Goal: Task Accomplishment & Management: Use online tool/utility

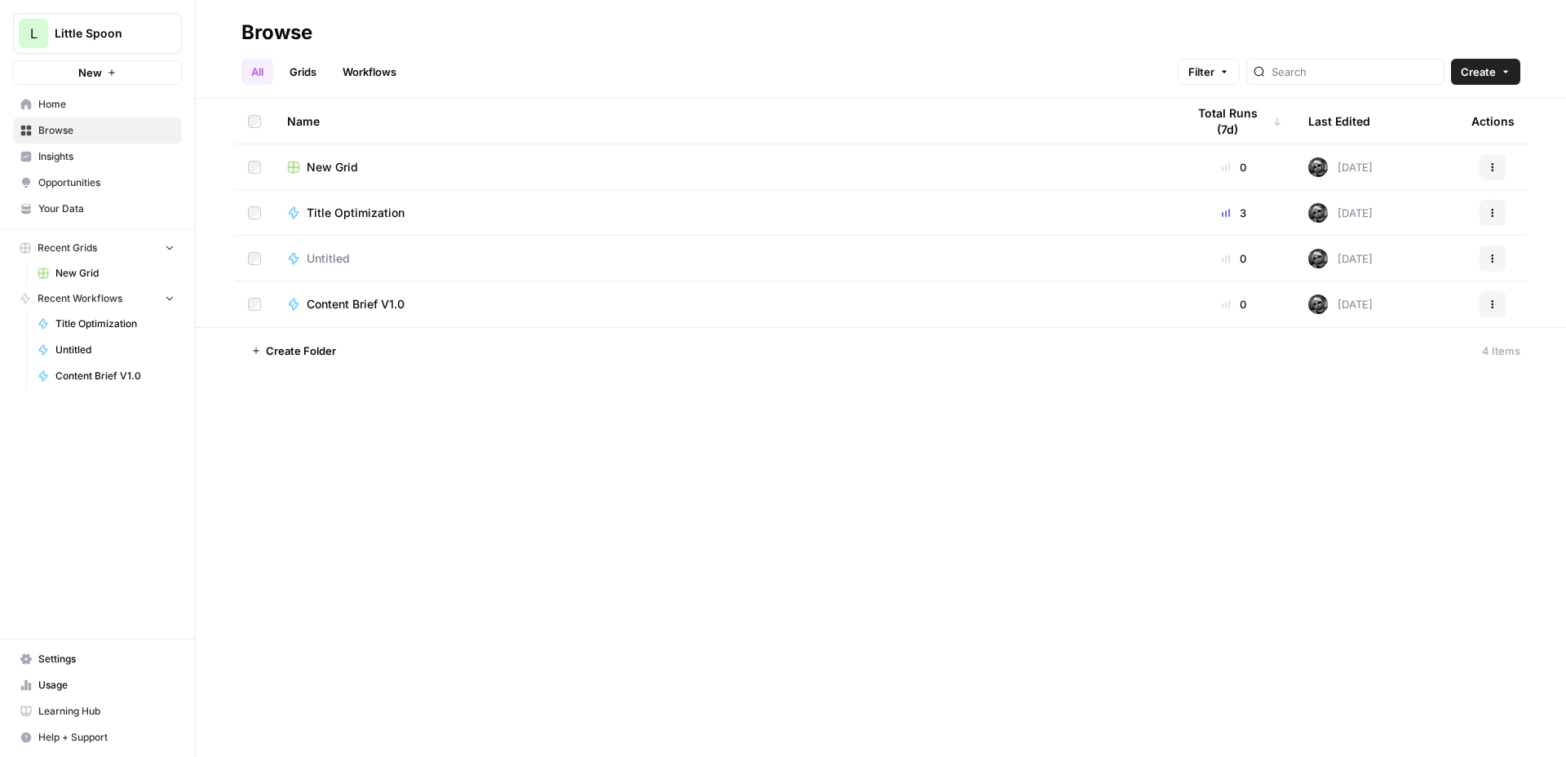
click at [380, 67] on link "Workflows" at bounding box center [369, 72] width 73 height 26
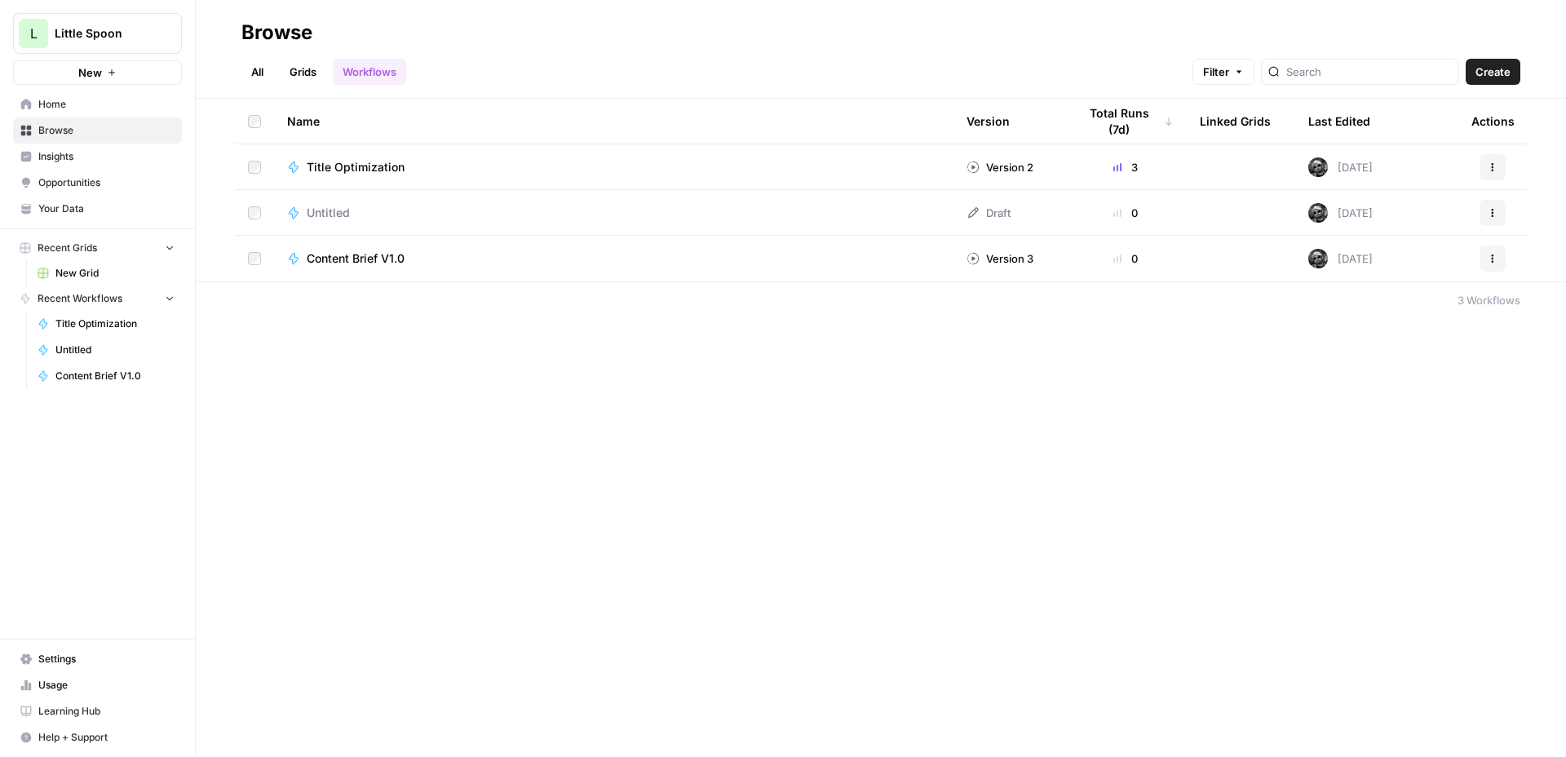
click at [348, 257] on span "Content Brief V1.0" at bounding box center [356, 258] width 98 height 16
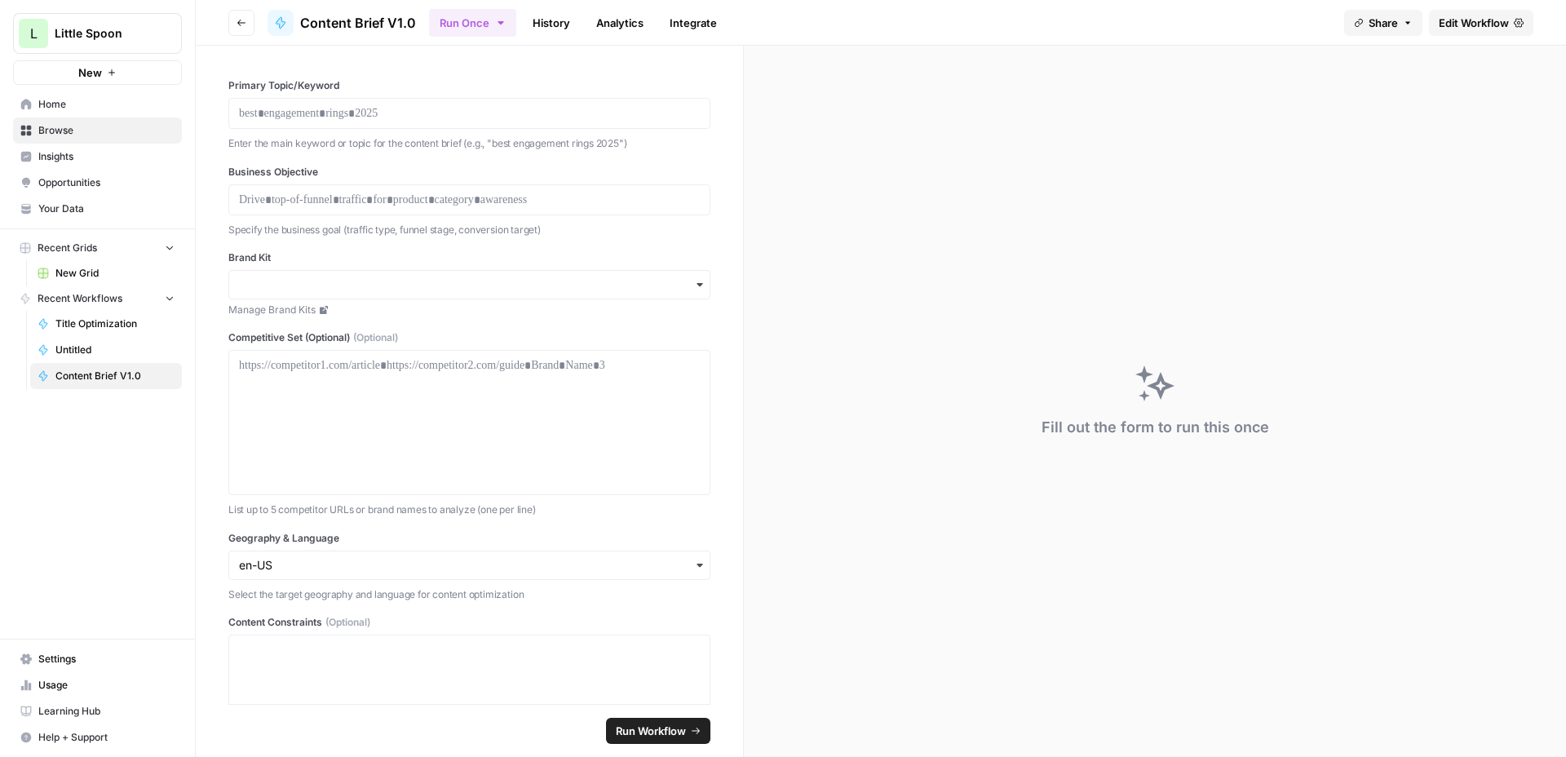
click at [1469, 27] on span "Edit Workflow" at bounding box center [1473, 23] width 70 height 16
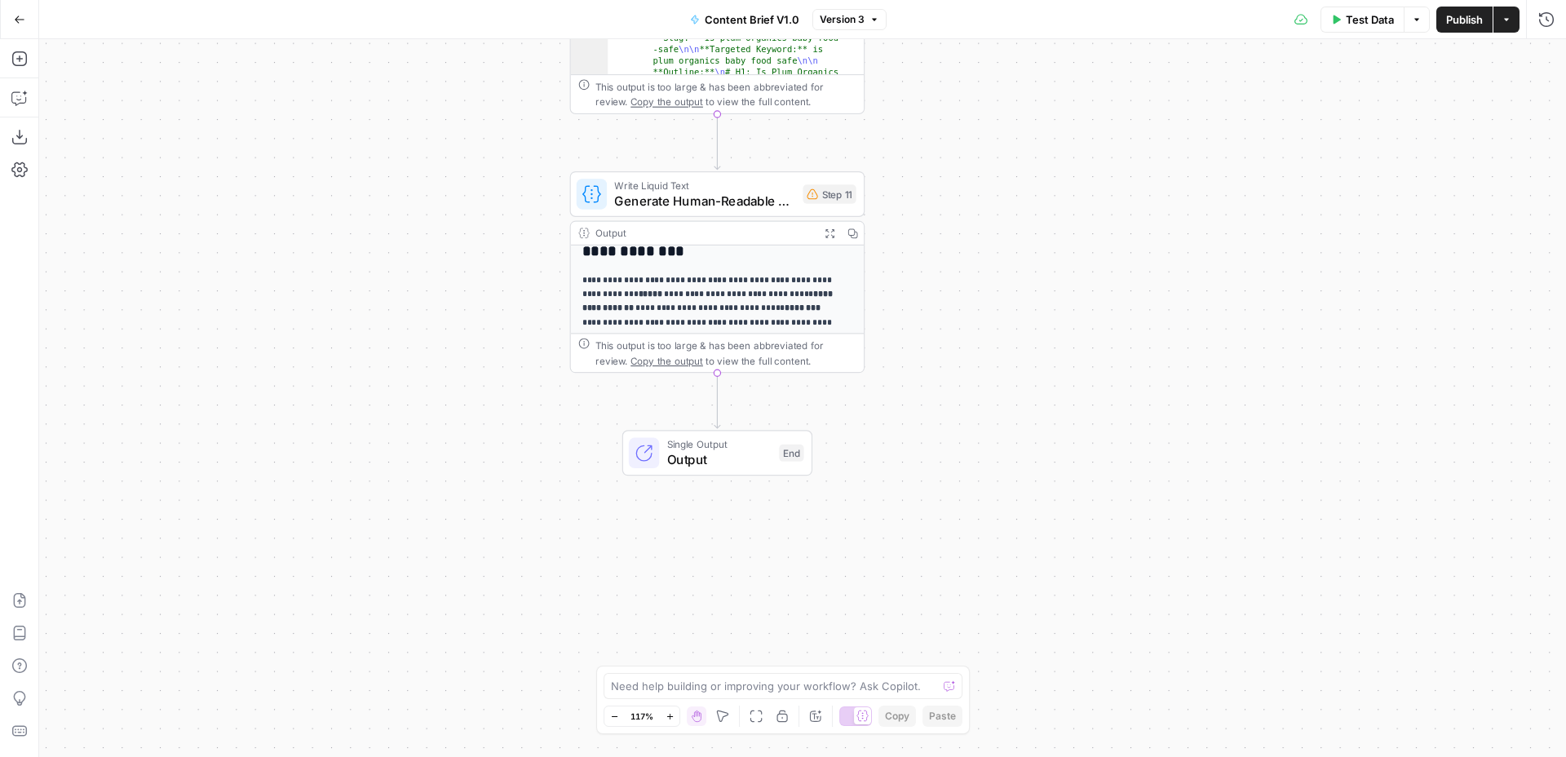
scroll to position [159, 0]
drag, startPoint x: 578, startPoint y: 279, endPoint x: 620, endPoint y: 284, distance: 41.9
click at [620, 284] on div "**********" at bounding box center [717, 260] width 293 height 401
click at [830, 232] on icon "button" at bounding box center [829, 233] width 11 height 11
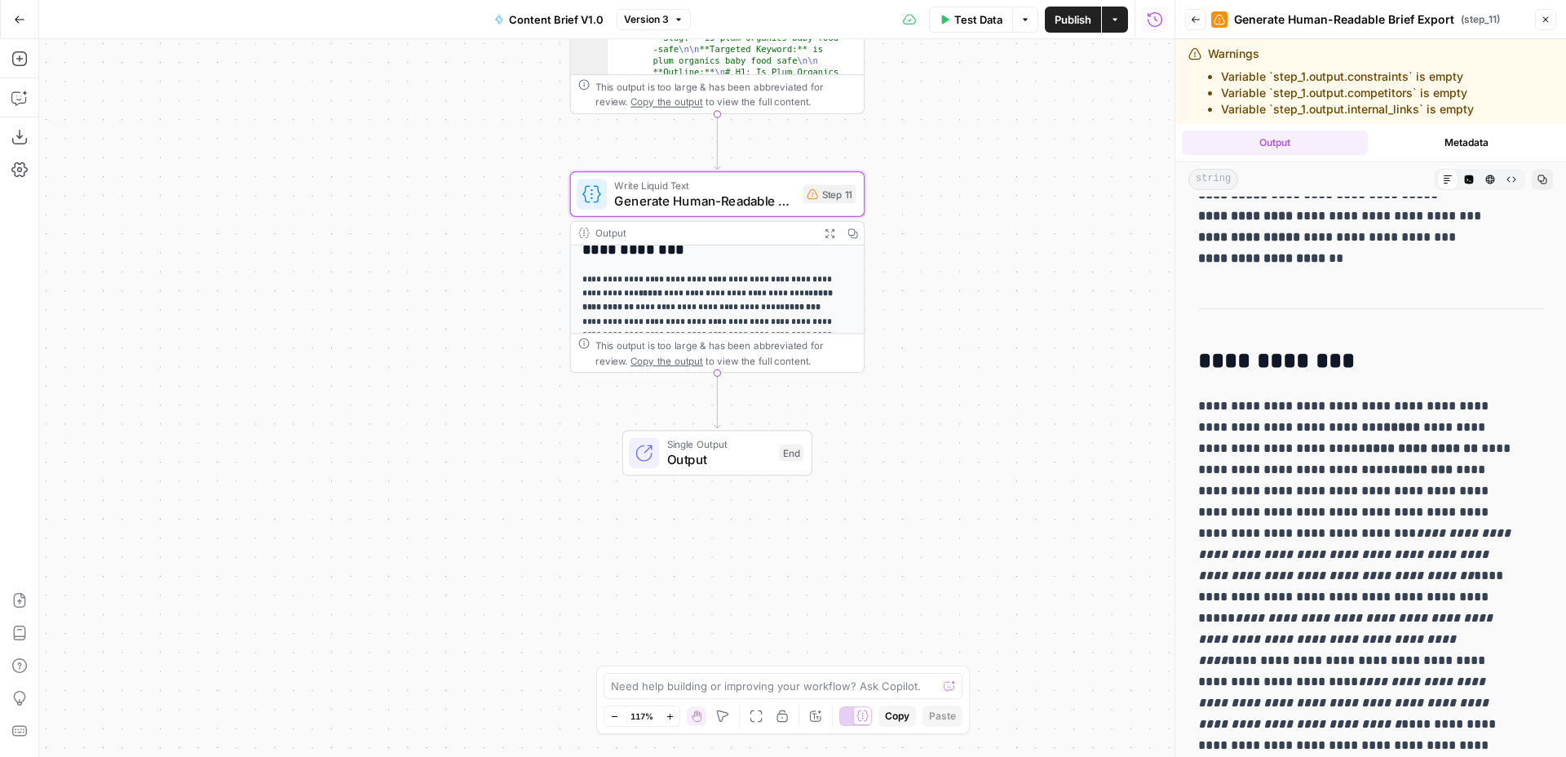
scroll to position [170, 0]
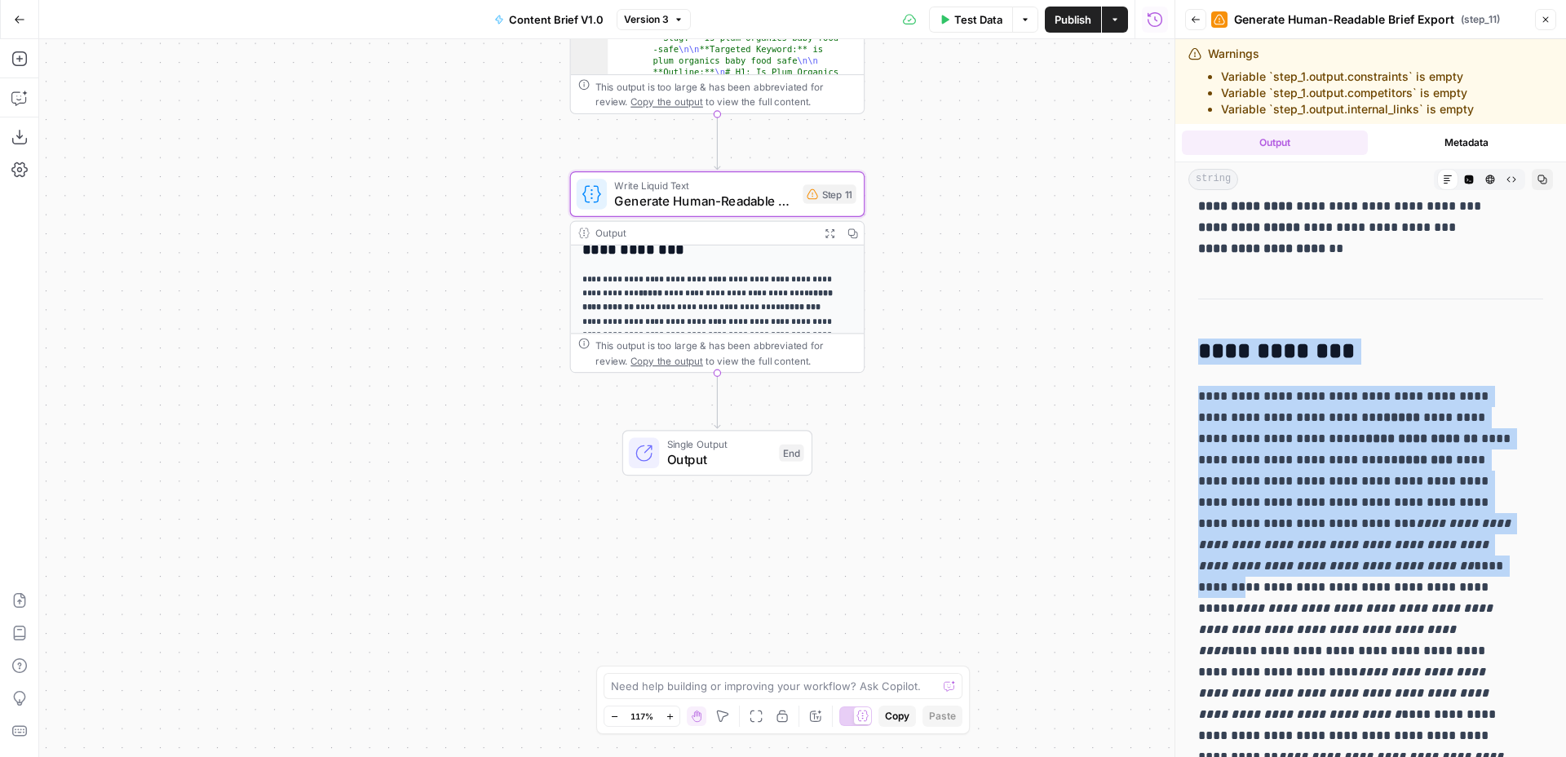
drag, startPoint x: 1198, startPoint y: 348, endPoint x: 1492, endPoint y: 560, distance: 362.8
copy div "**********"
click at [24, 99] on icon "button" at bounding box center [19, 98] width 16 height 16
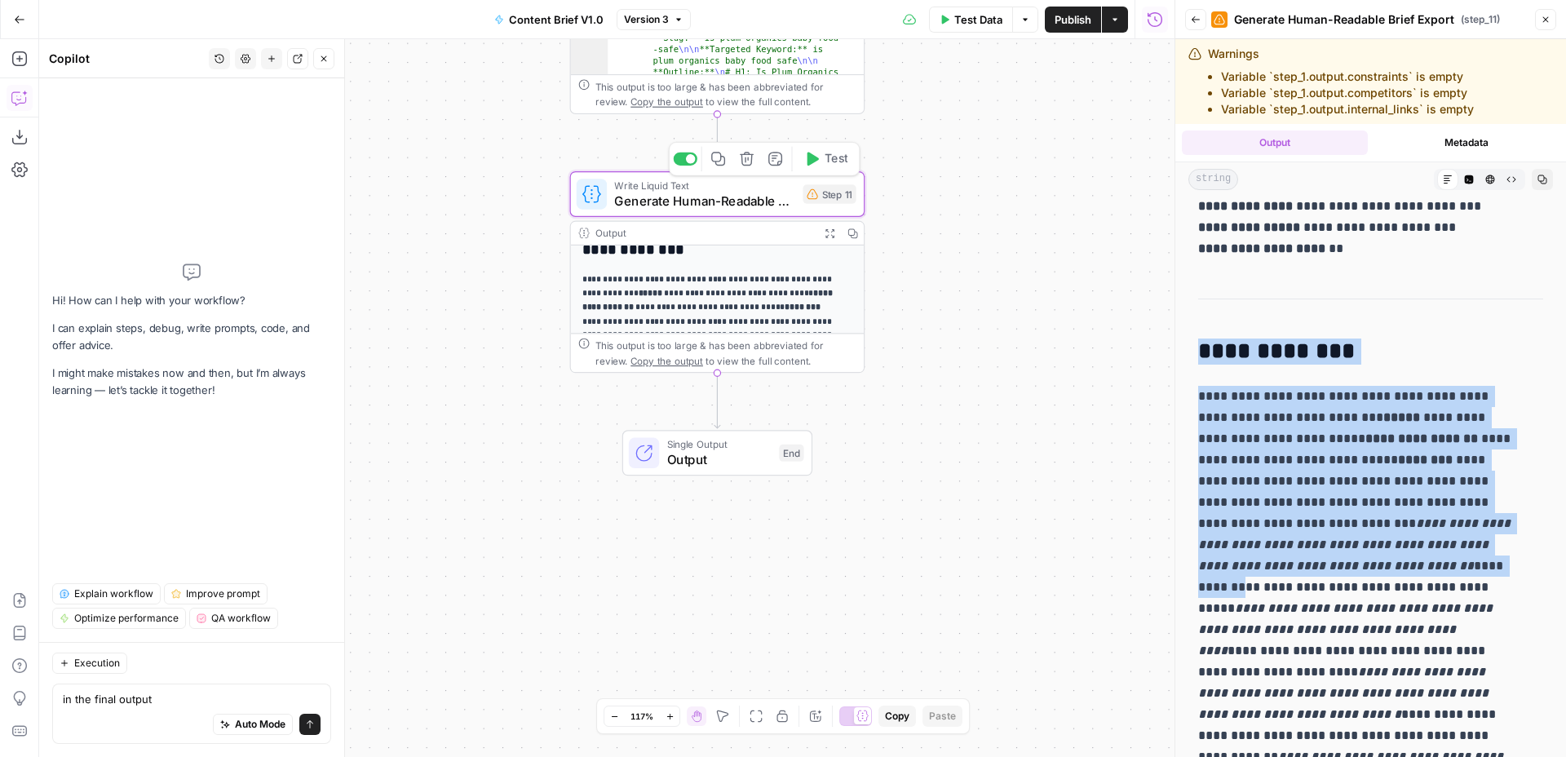
click at [718, 210] on div "Write Liquid Text Generate Human-Readable Brief Export Step 11 Copy step Delete…" at bounding box center [717, 194] width 295 height 46
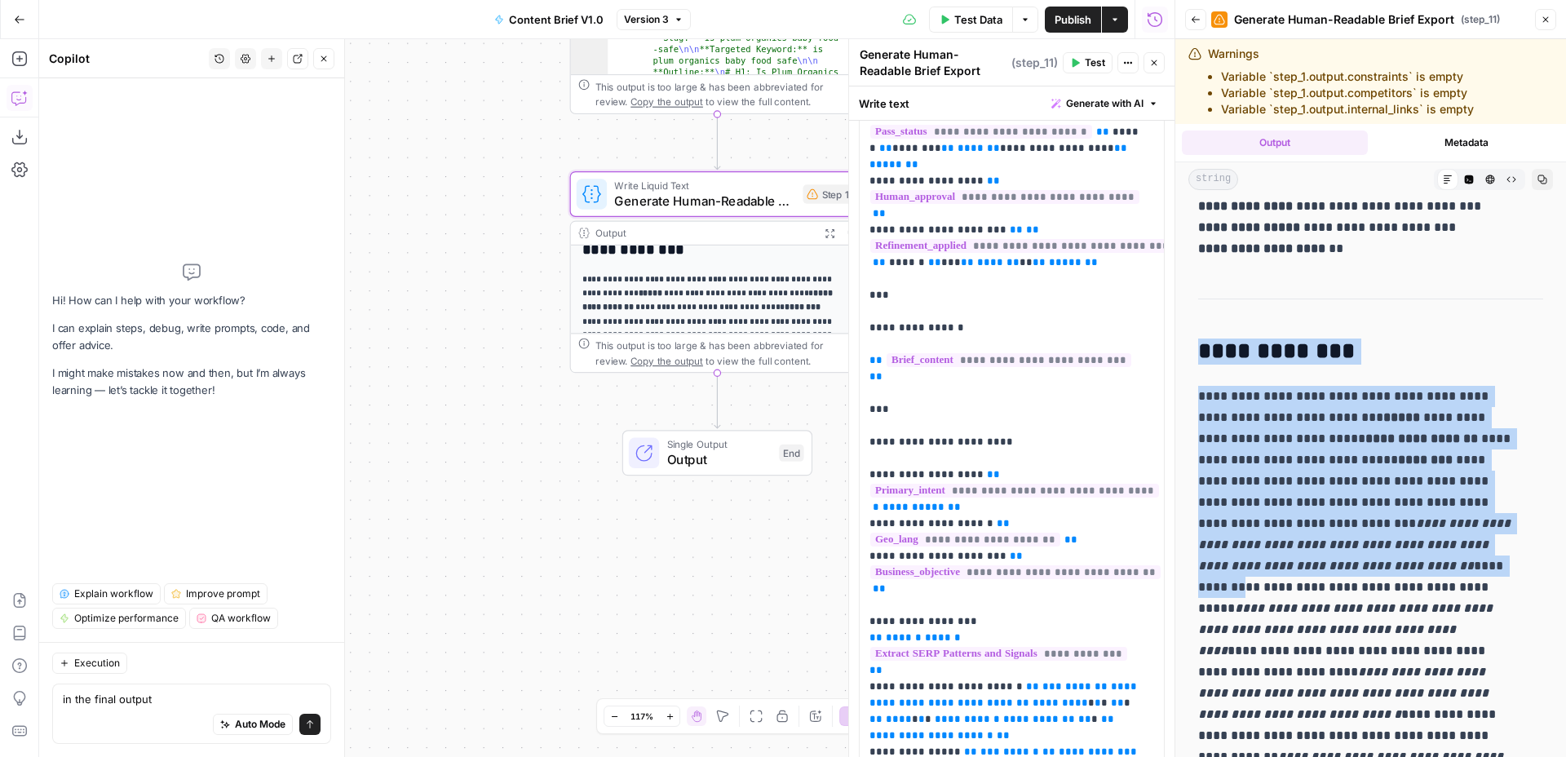
scroll to position [166, 0]
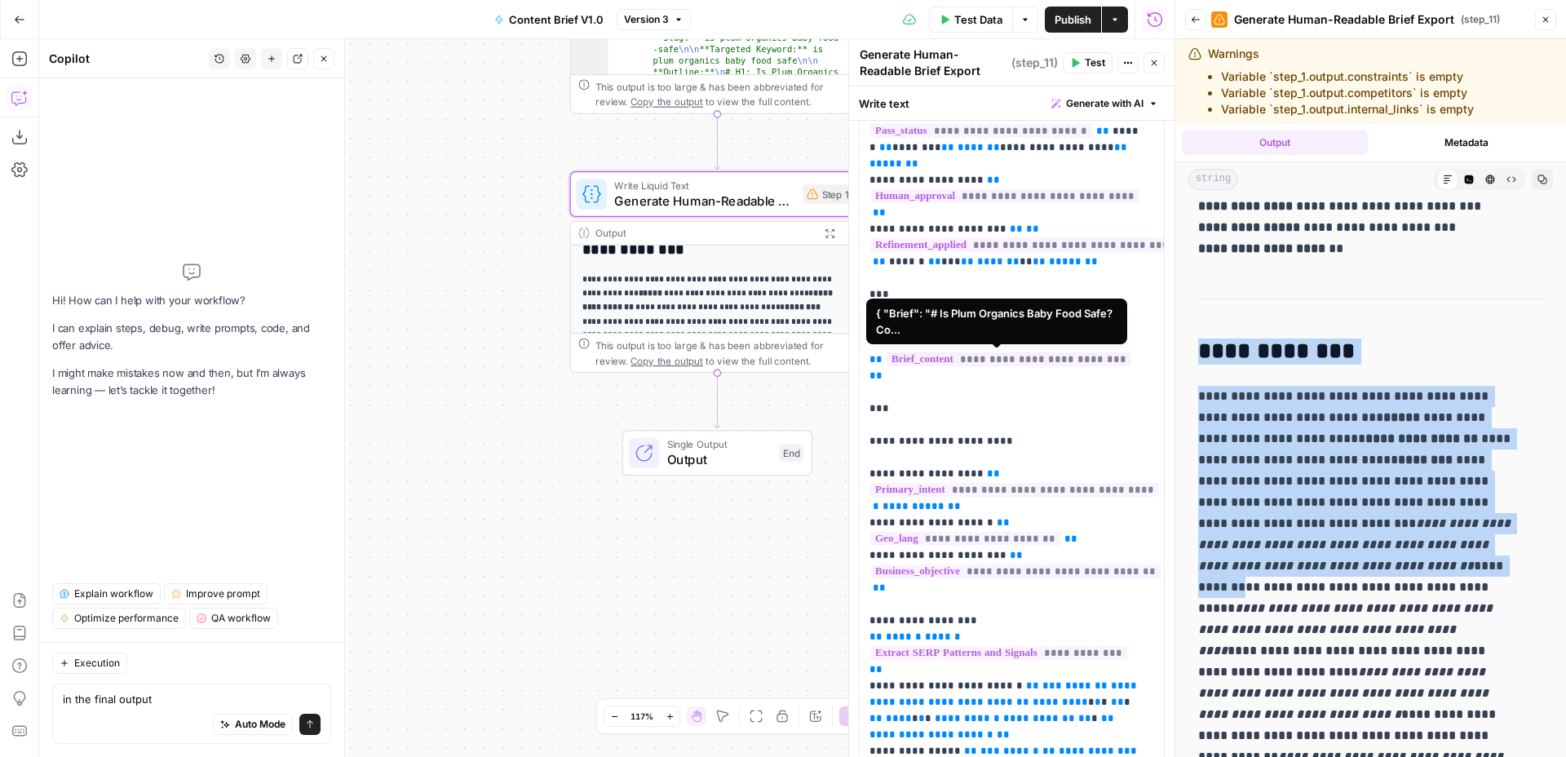
click at [1010, 358] on span "**********" at bounding box center [1008, 359] width 245 height 14
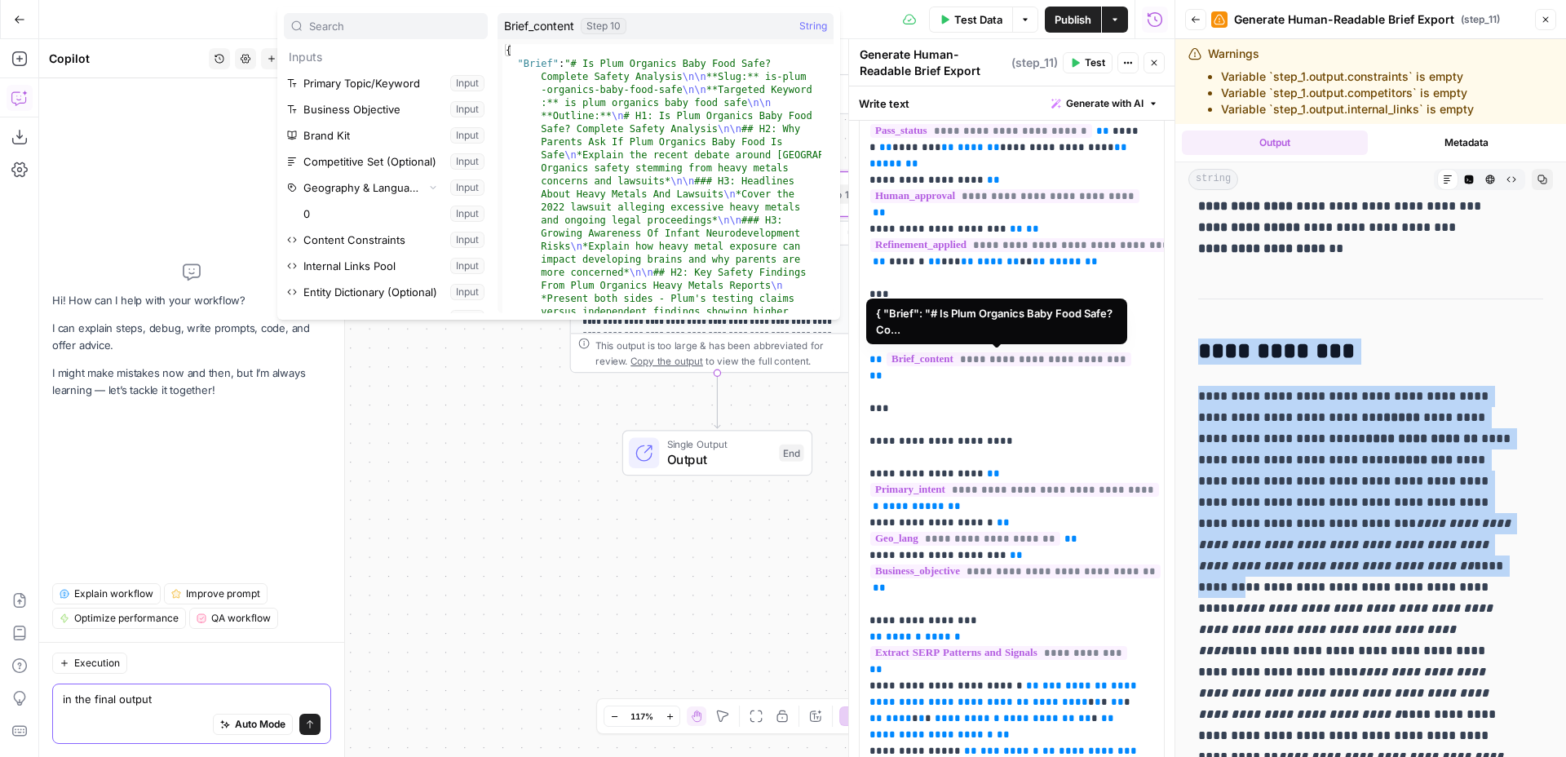
click at [173, 703] on textarea "in the final output" at bounding box center [192, 699] width 258 height 16
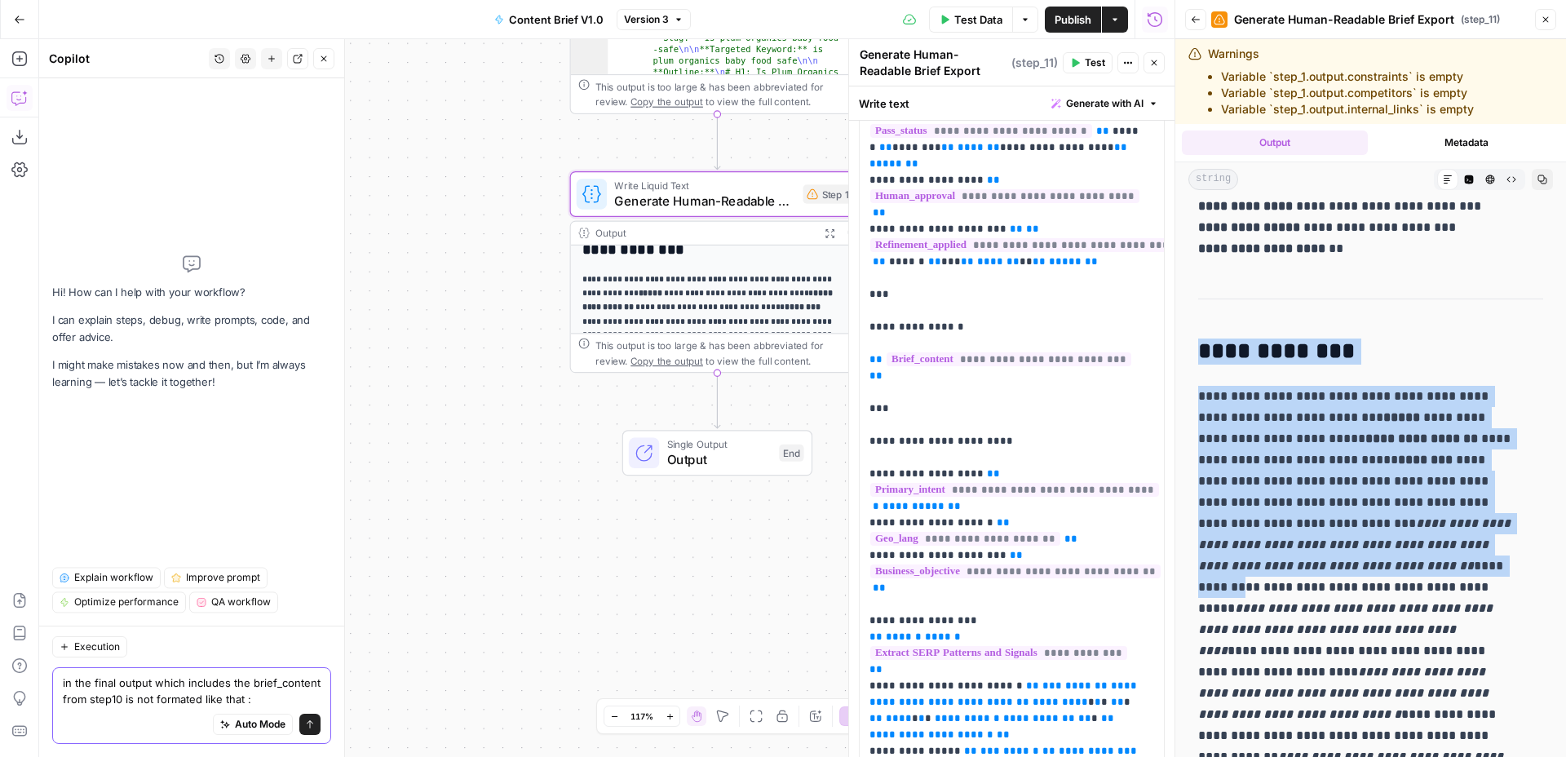
paste textarea "Brief Content {"Brief":"# Is Plum Organics Baby Food Safe? Complete Safety Anal…"
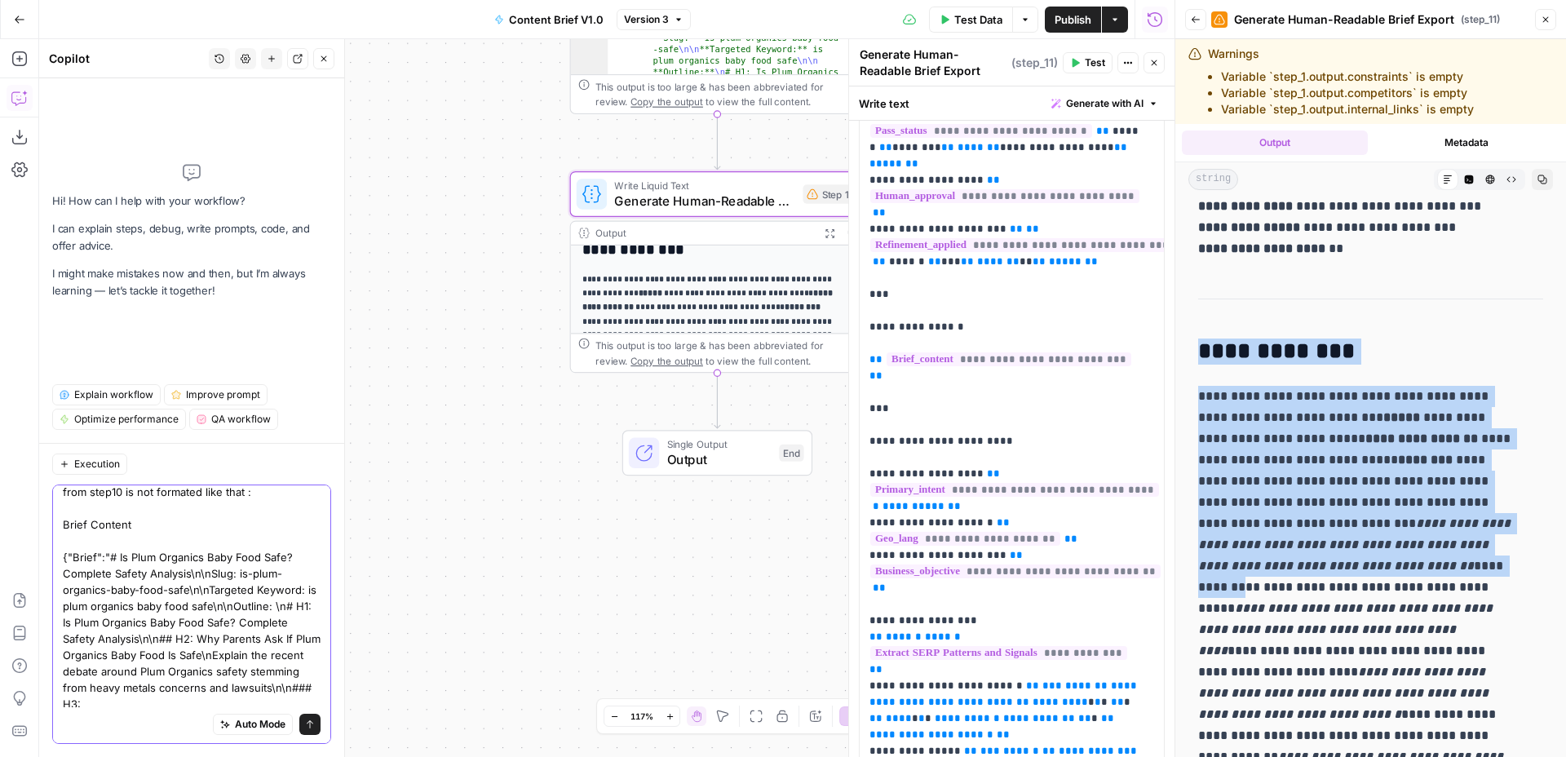
scroll to position [41, 0]
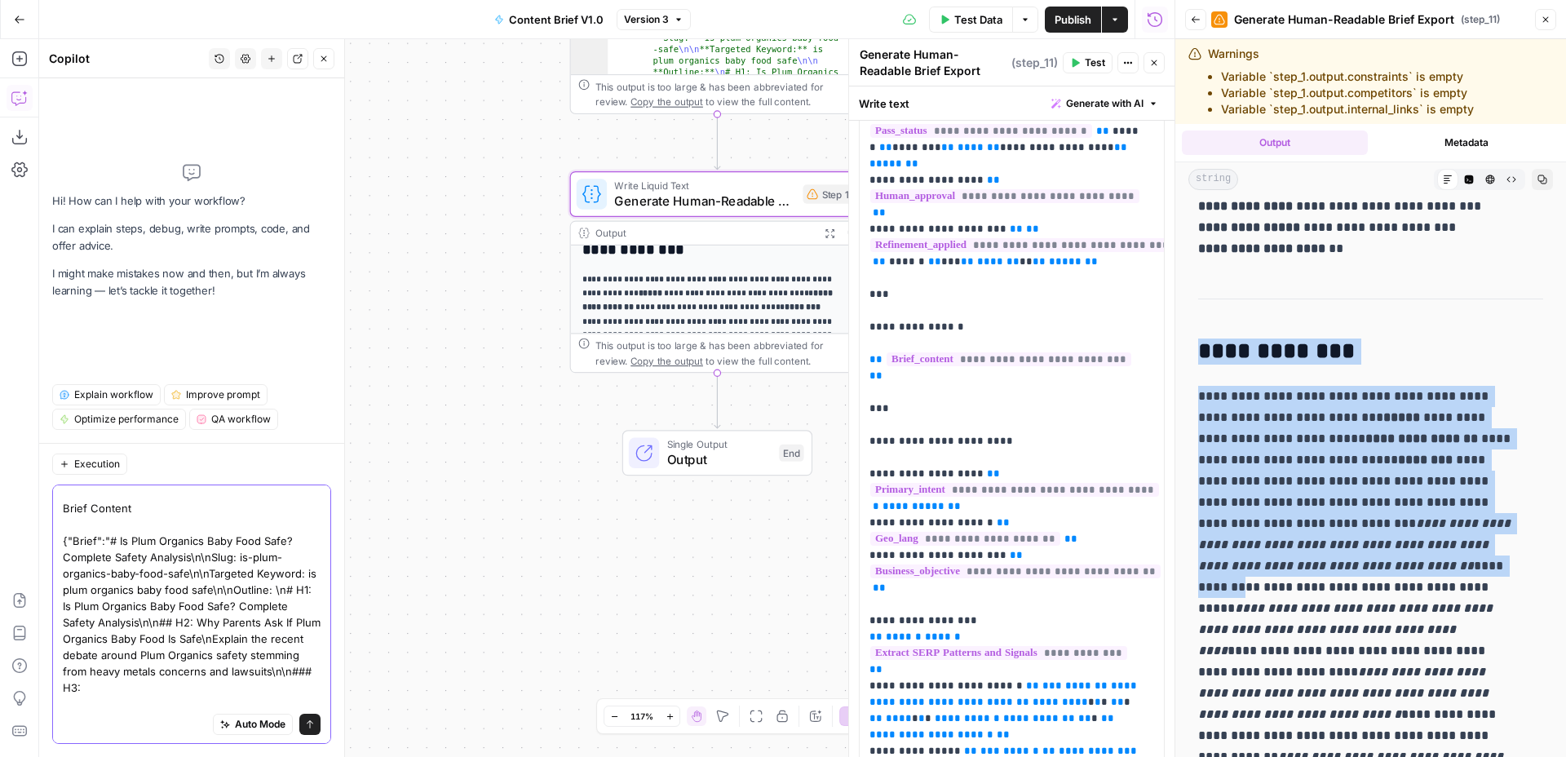
type textarea "in the final output which includes the brief_content from step10 is not formate…"
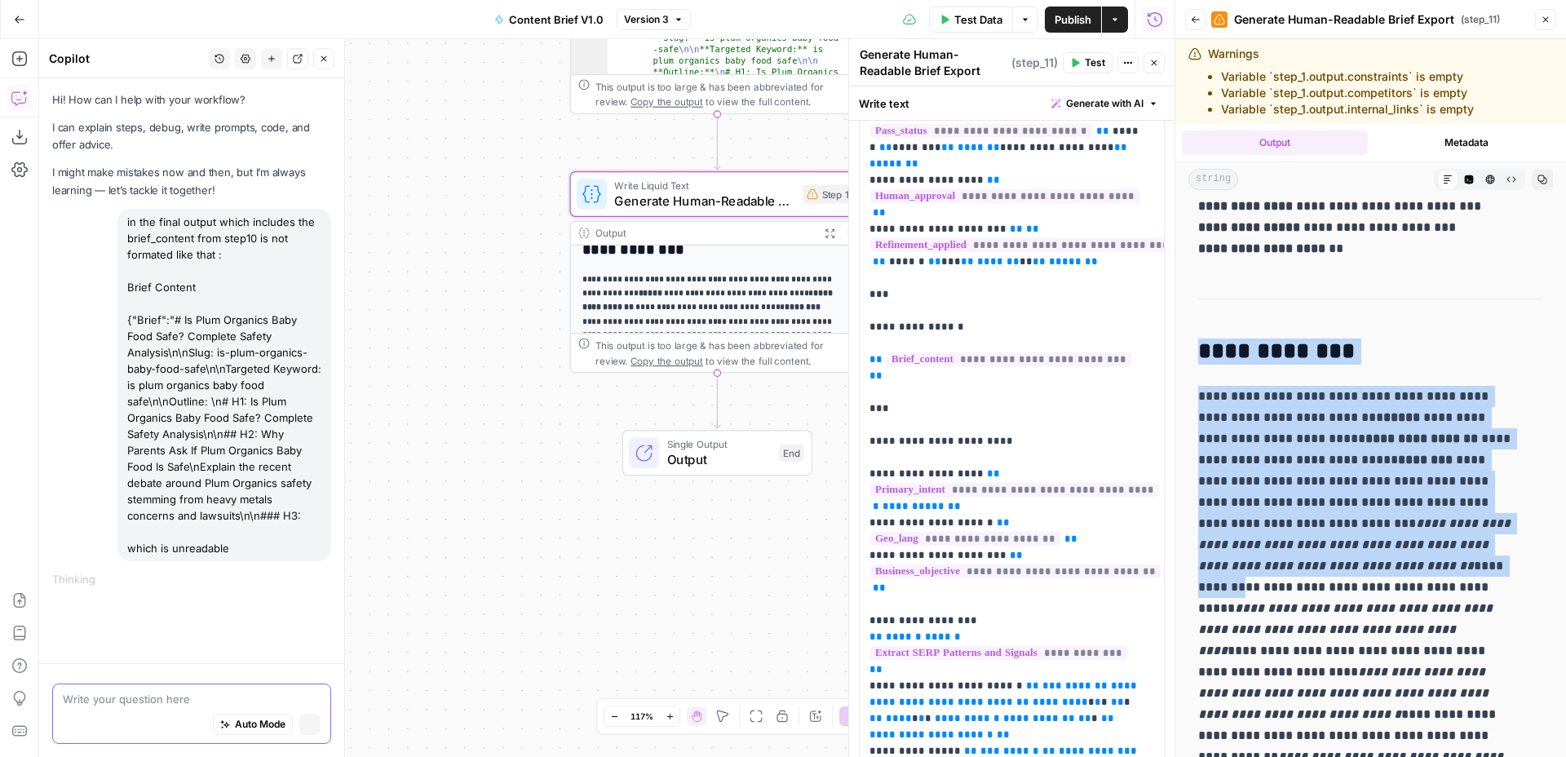
scroll to position [0, 0]
